Goal: Understand process/instructions

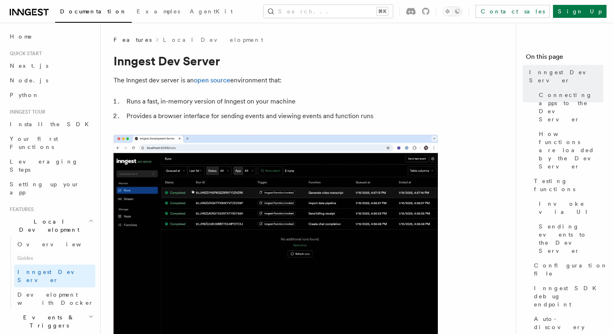
copy code "npx inngest-cli@latest dev"
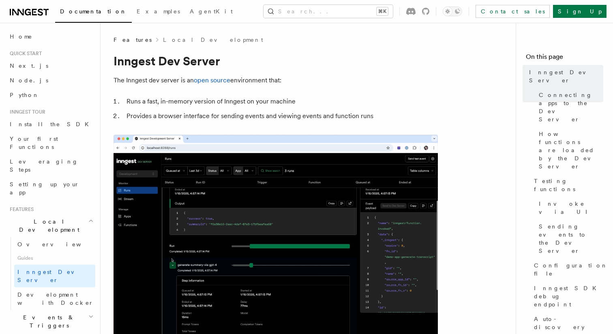
drag, startPoint x: 209, startPoint y: 232, endPoint x: 104, endPoint y: 232, distance: 105.0
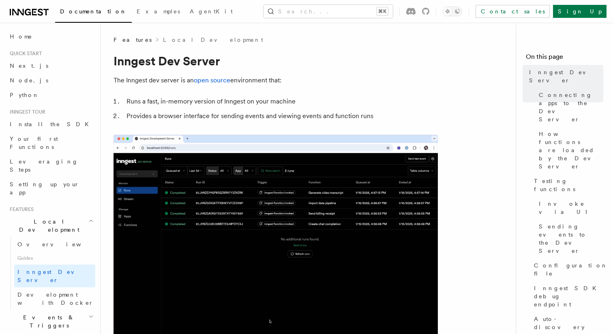
copy span "npx inngest-cli@latest dev"
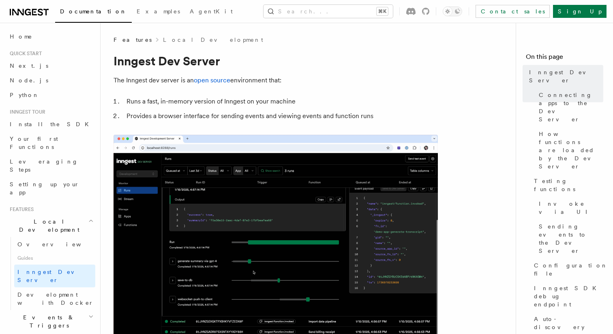
copy span "npx inngest-cli@latest dev"
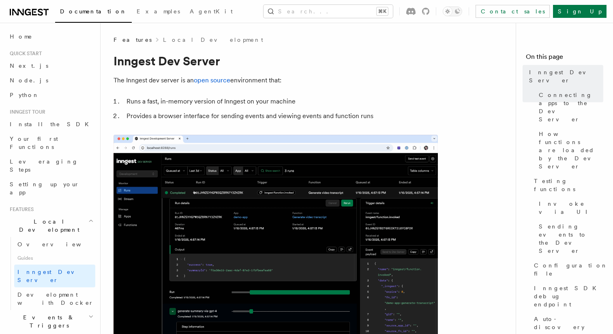
copy span "npx inngest-cli@latest dev"
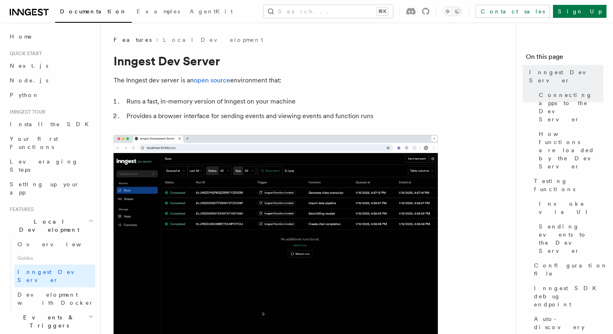
copy span "npx inngest-cli@latest dev"
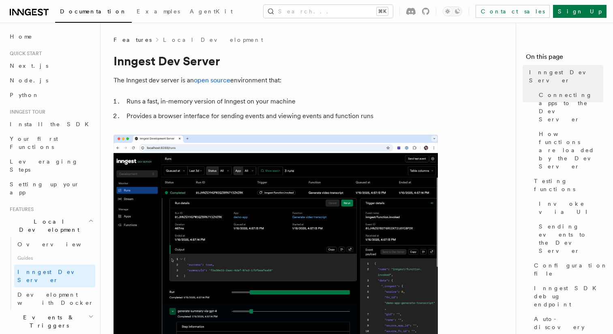
copy span "npx inngest-cli@latest dev"
